Goal: Navigation & Orientation: Find specific page/section

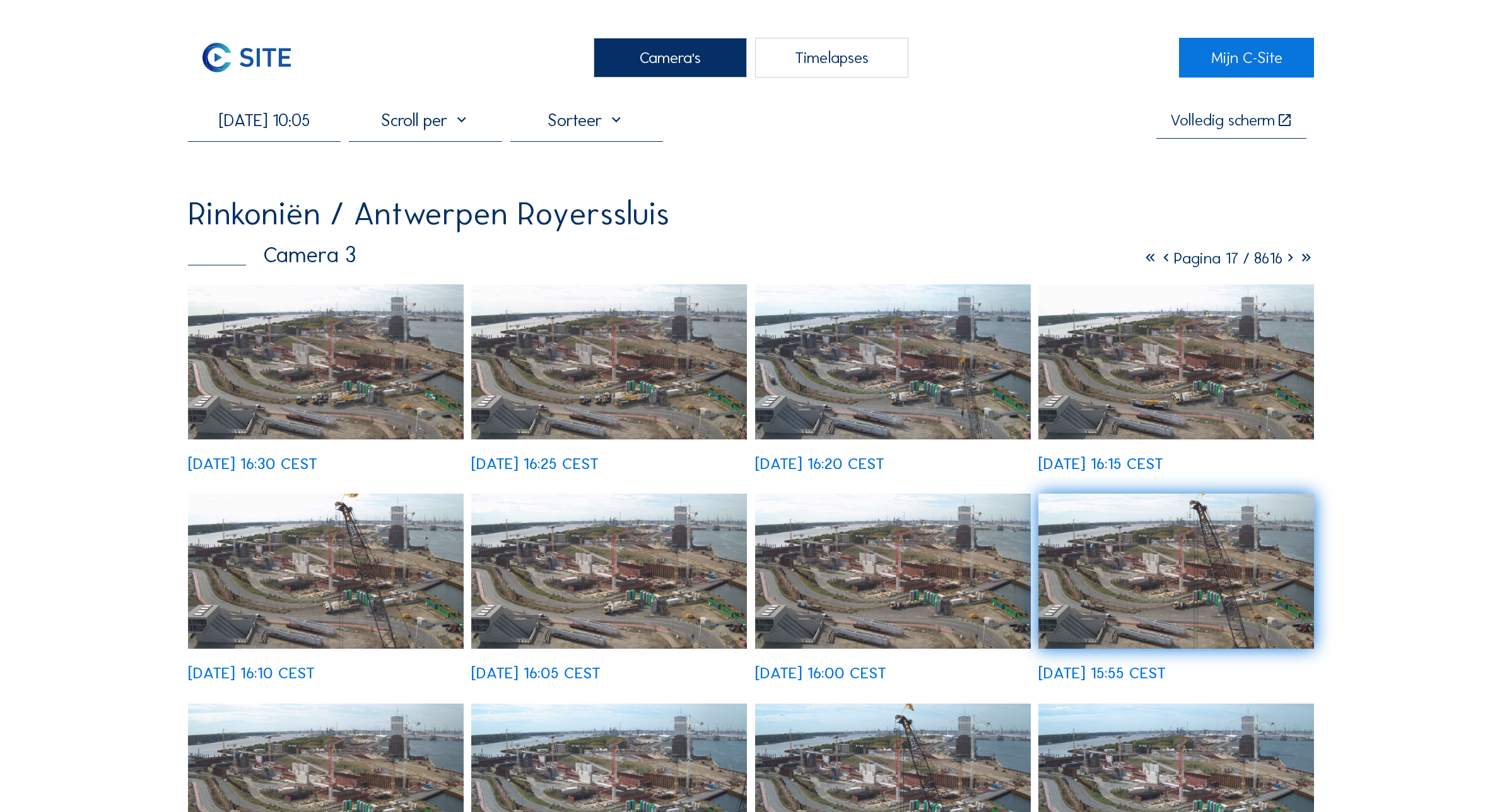
scroll to position [79, 0]
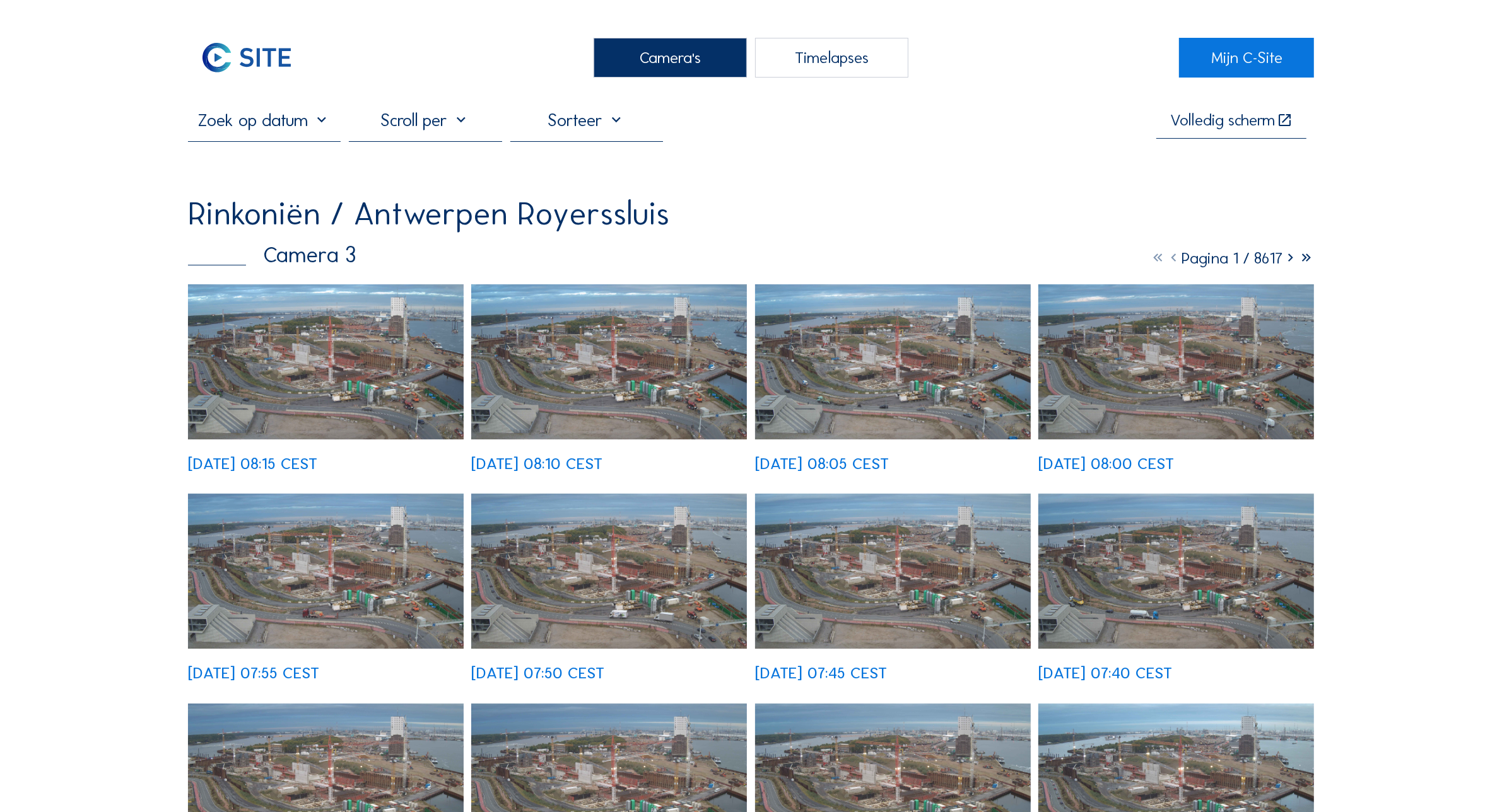
click at [310, 370] on img at bounding box center [326, 362] width 276 height 155
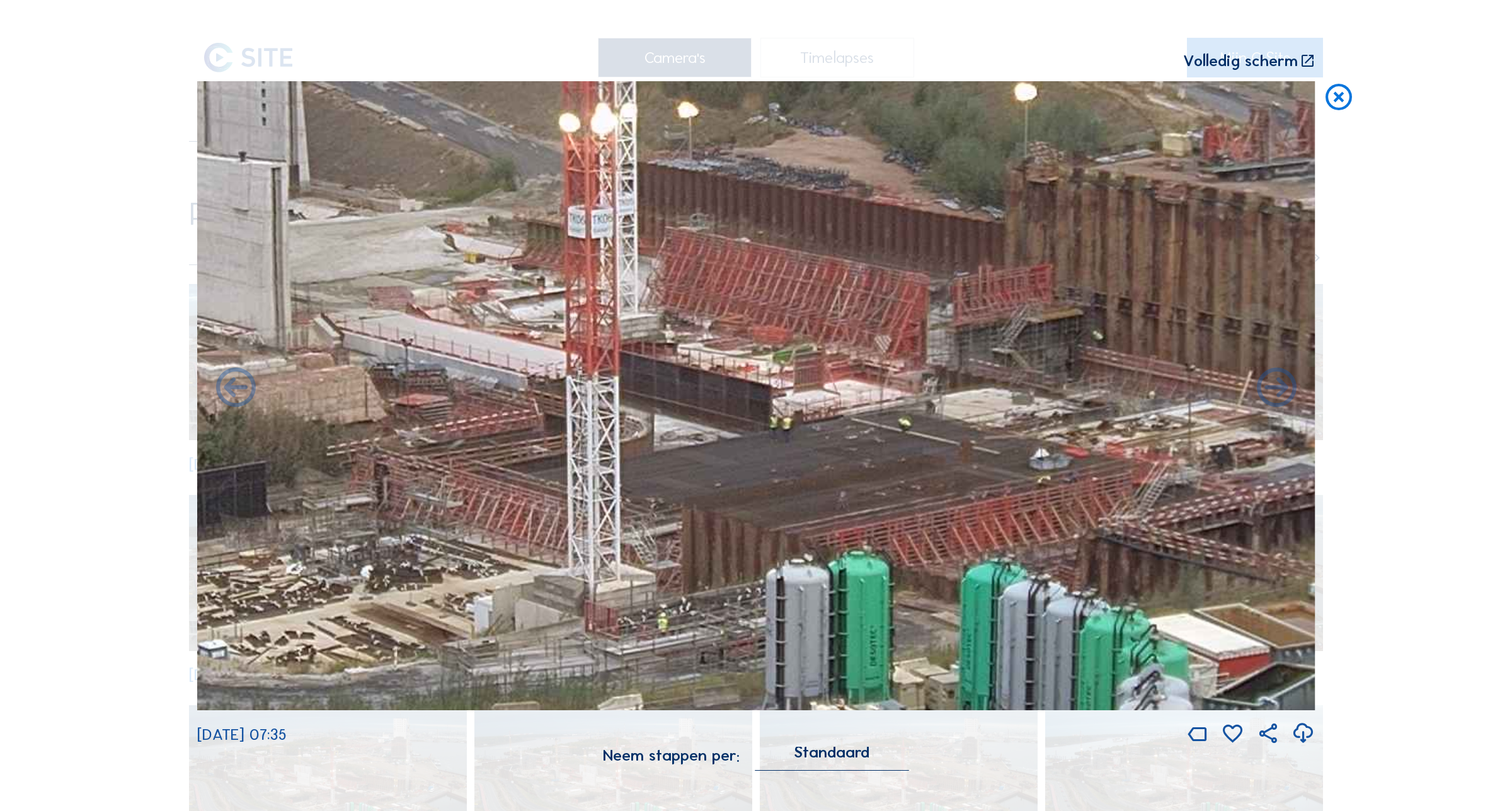
click at [1336, 100] on icon at bounding box center [1338, 98] width 31 height 33
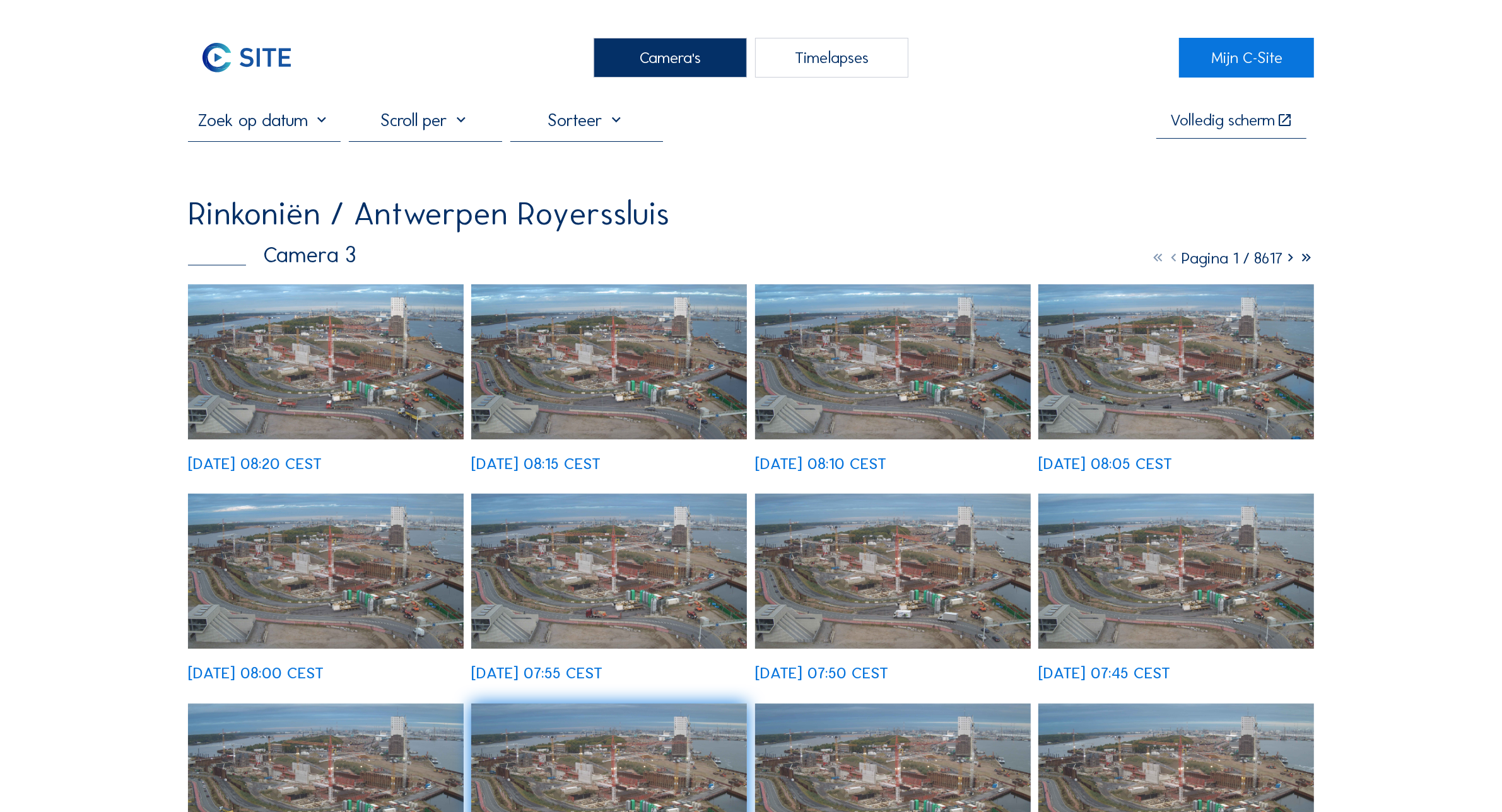
click at [667, 55] on div "Camera's" at bounding box center [670, 58] width 153 height 40
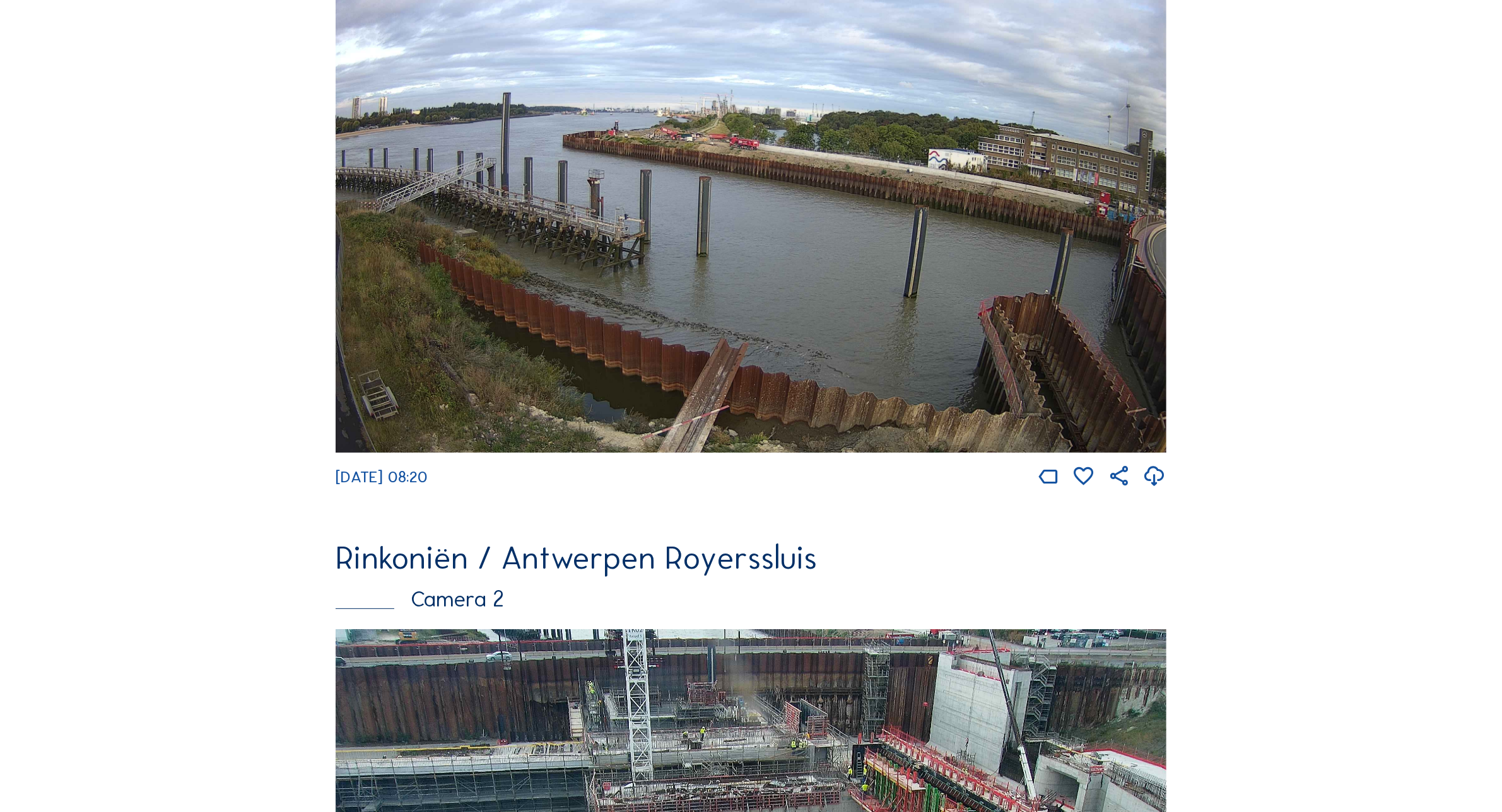
scroll to position [179, 0]
